Goal: Task Accomplishment & Management: Complete application form

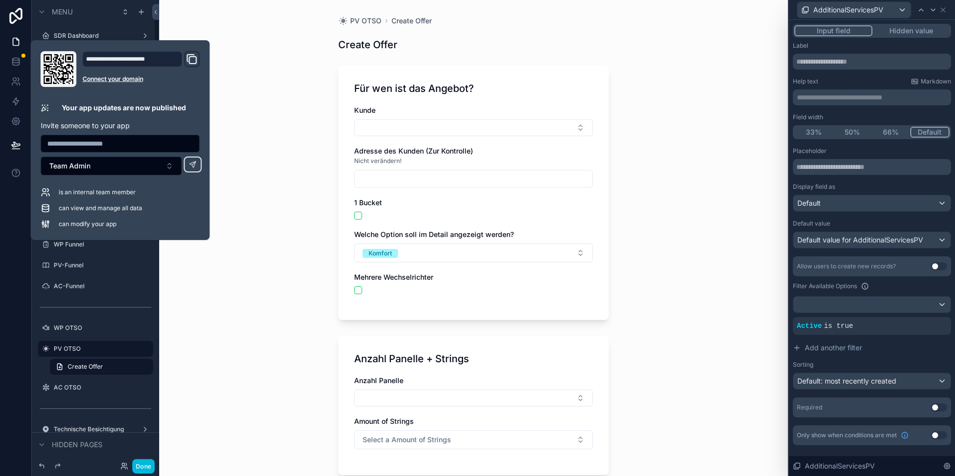
scroll to position [676, 0]
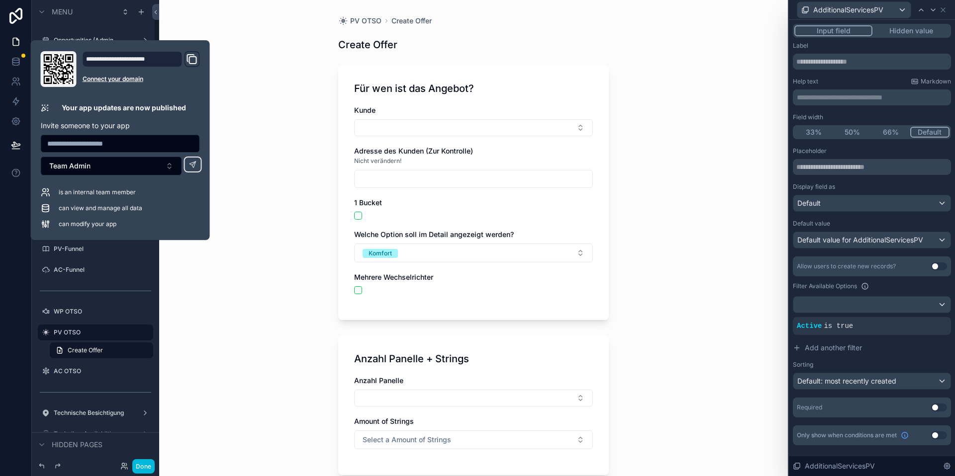
click at [19, 264] on div at bounding box center [16, 238] width 32 height 476
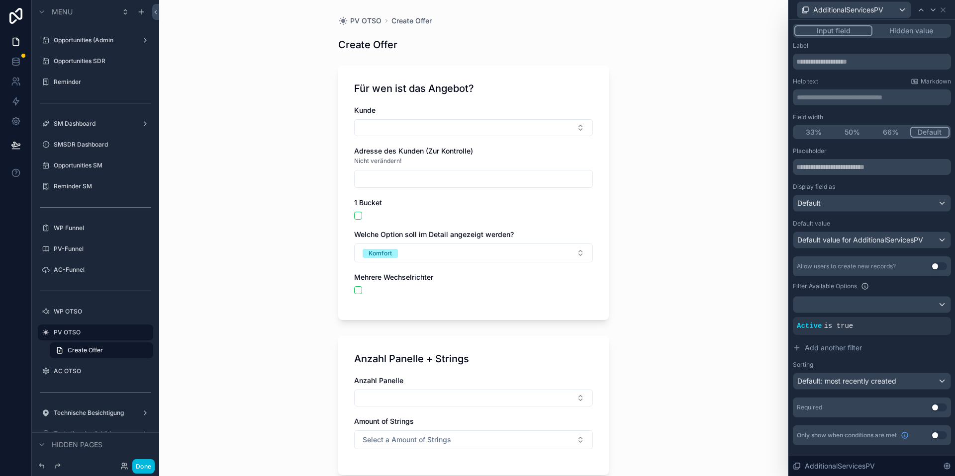
click at [84, 169] on label "Opportunities SM" at bounding box center [101, 166] width 94 height 8
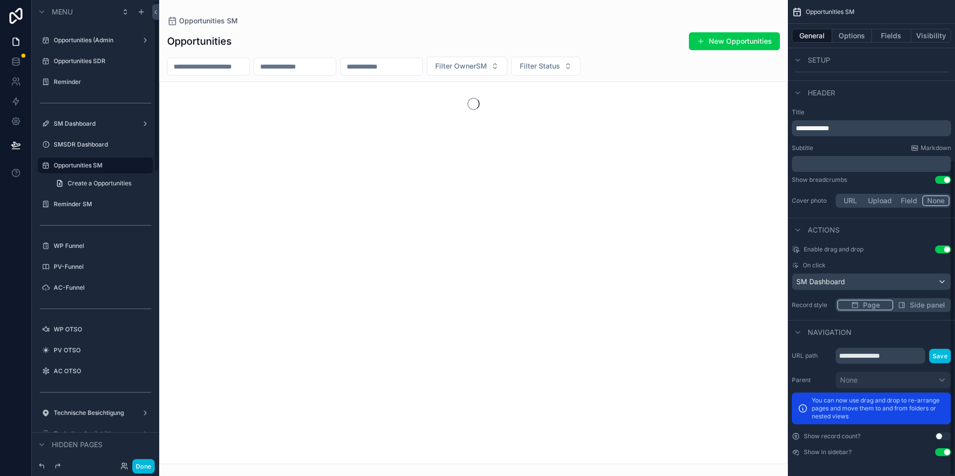
scroll to position [241, 0]
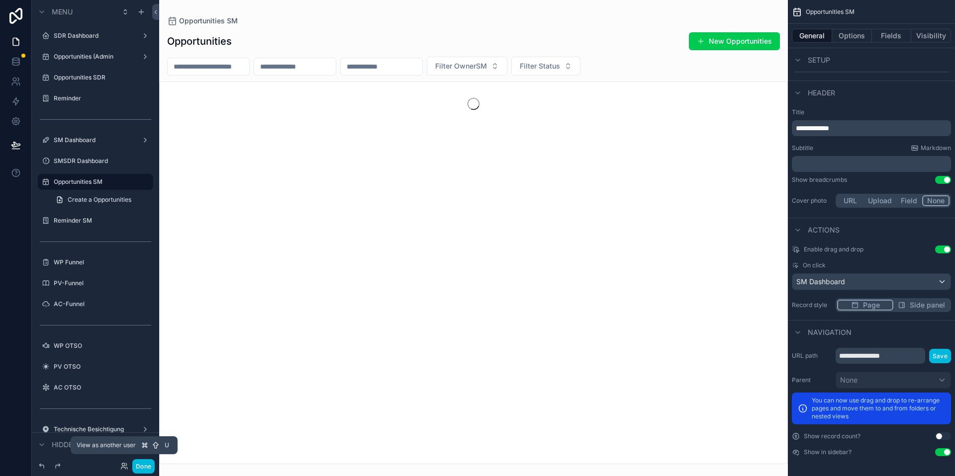
click at [124, 464] on icon at bounding box center [124, 467] width 8 height 8
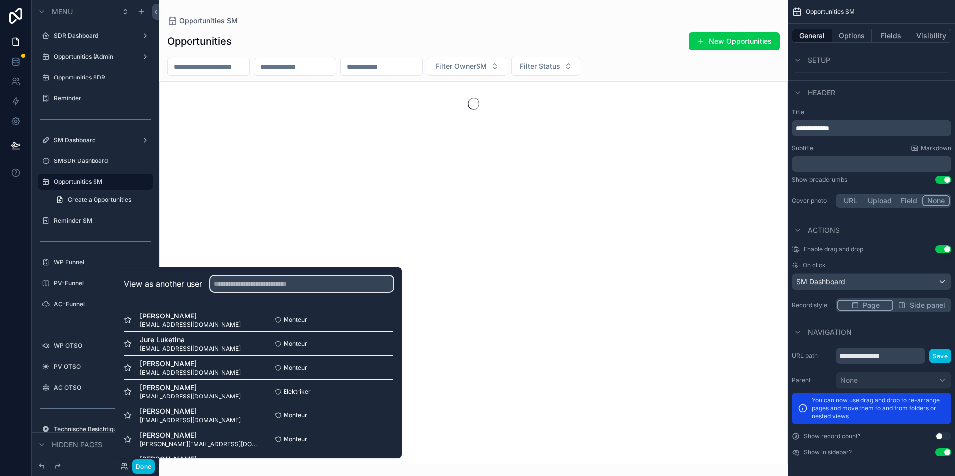
click at [260, 284] on input "text" at bounding box center [301, 284] width 183 height 16
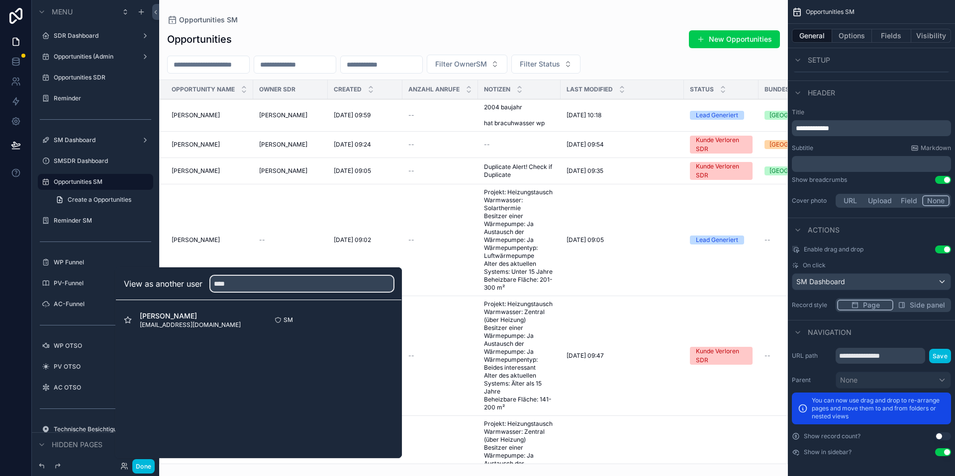
type input "****"
click at [0, 0] on button "Select" at bounding box center [0, 0] width 0 height 0
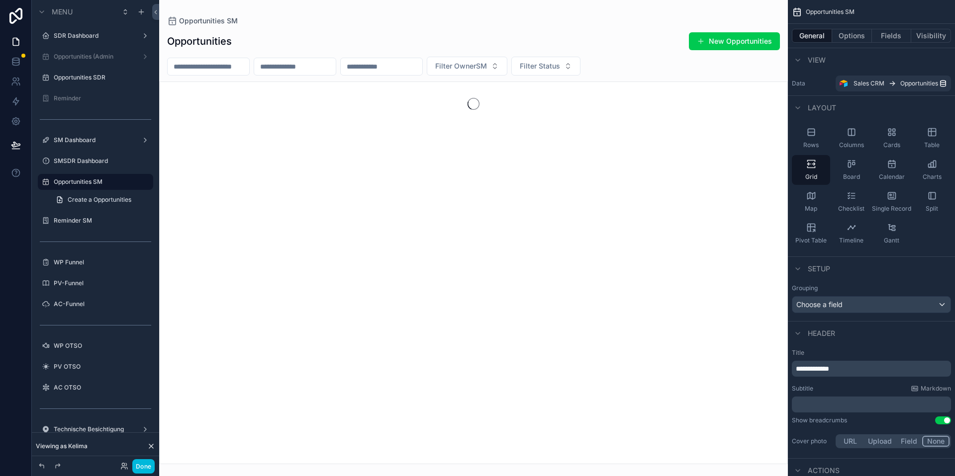
click at [78, 144] on div "SM Dashboard" at bounding box center [96, 140] width 84 height 8
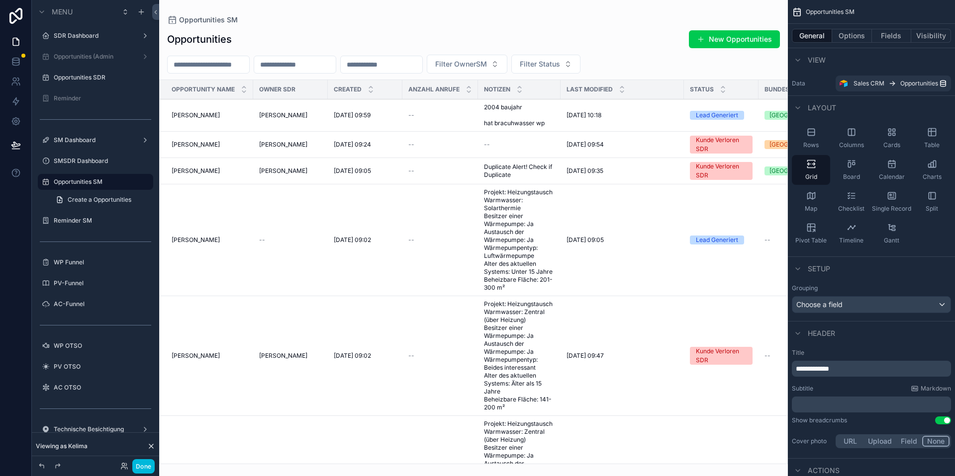
click at [80, 33] on label "SDR Dashboard" at bounding box center [94, 36] width 80 height 8
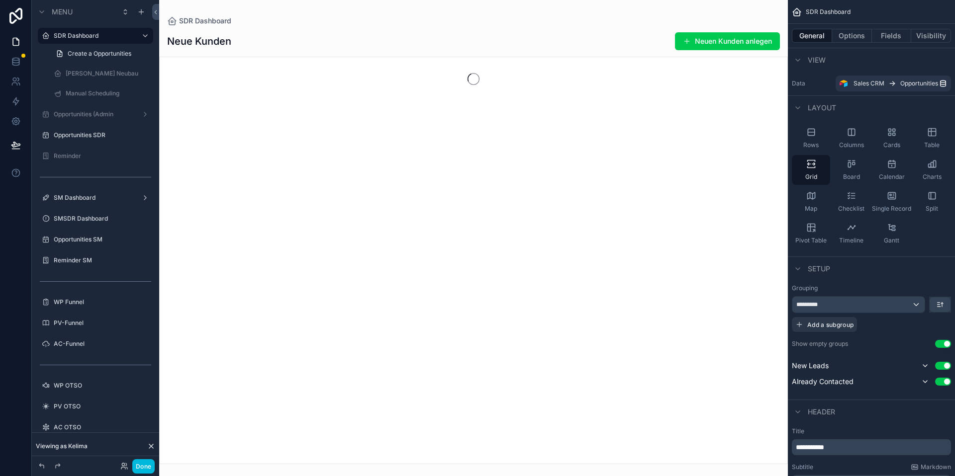
click at [89, 241] on label "Opportunities SM" at bounding box center [101, 240] width 94 height 8
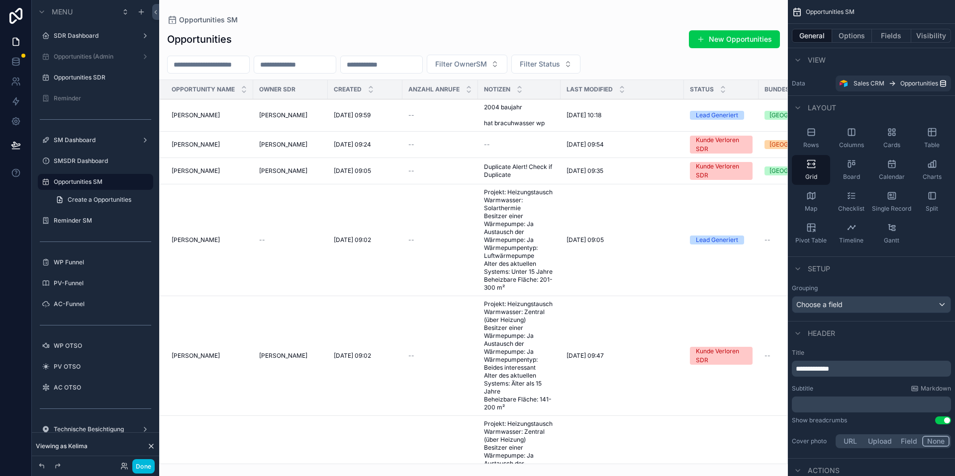
click at [722, 40] on div "scrollable content" at bounding box center [473, 238] width 629 height 476
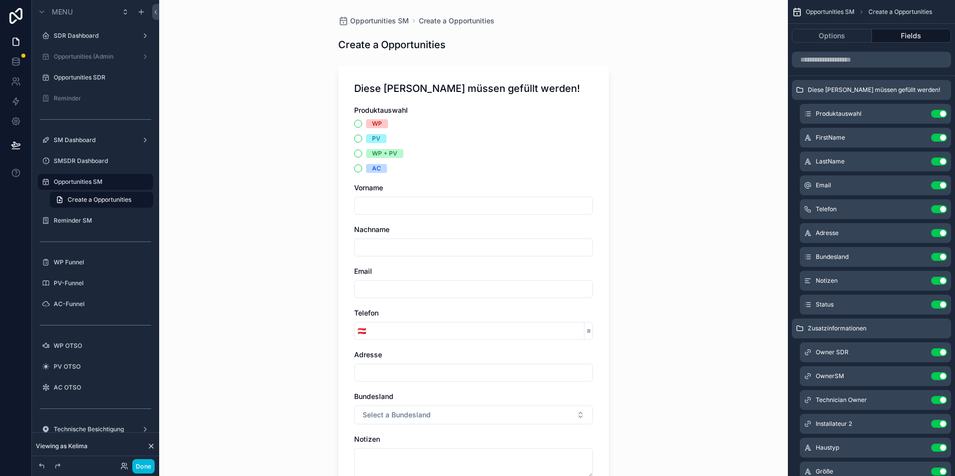
click at [735, 35] on div "Opportunities SM Create a Opportunities Create a Opportunities Diese [PERSON_NA…" at bounding box center [473, 238] width 629 height 476
